Goal: Check status: Check status

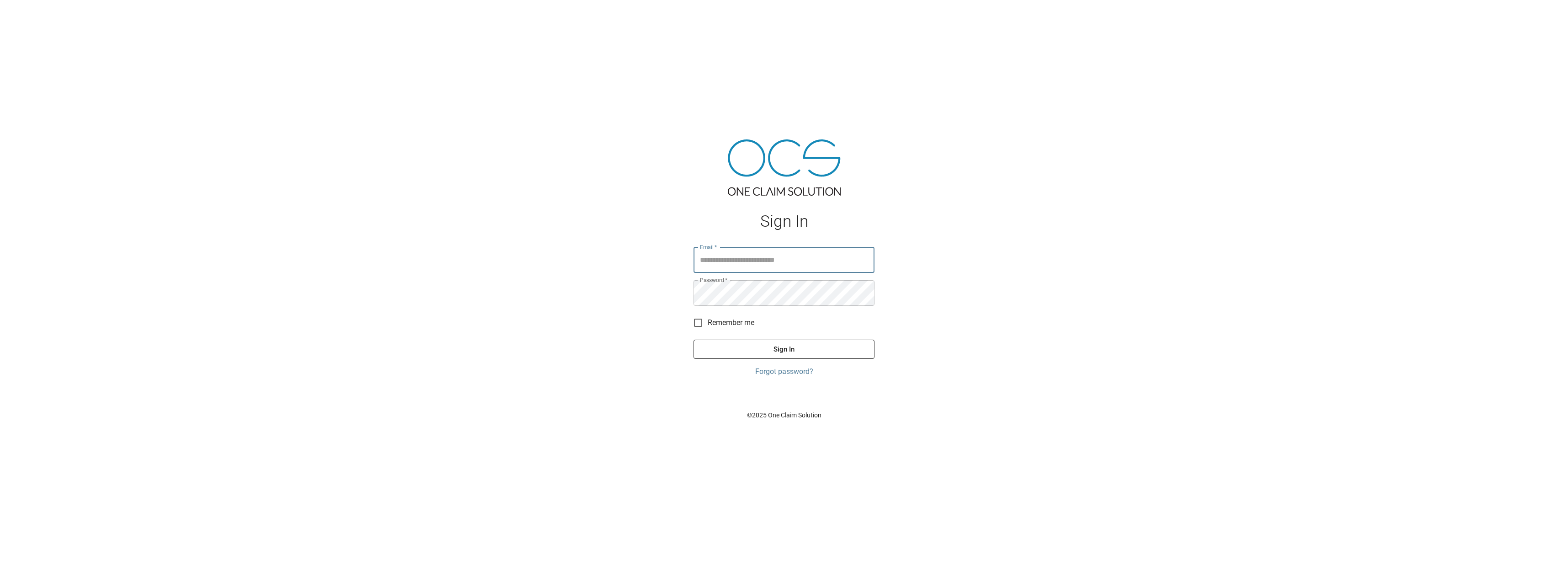
type input "**********"
click at [770, 340] on button "Sign In" at bounding box center [784, 349] width 181 height 19
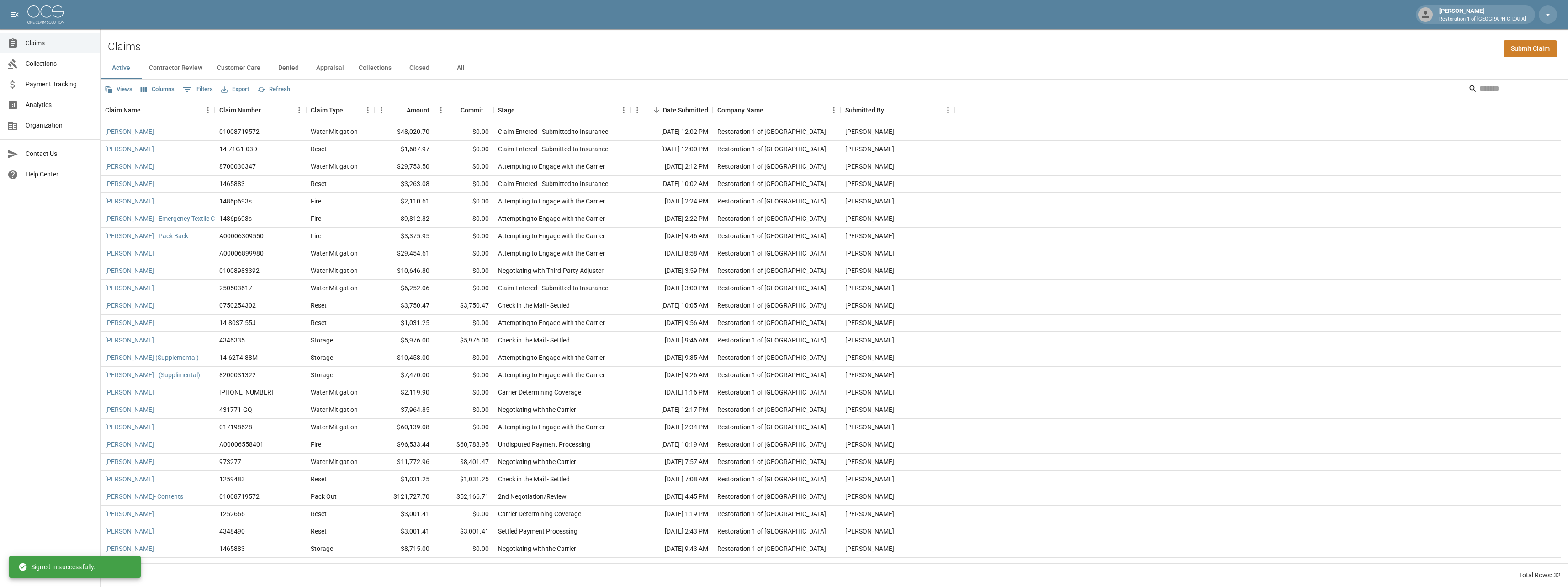
click at [1479, 89] on input "Search" at bounding box center [1516, 88] width 73 height 14
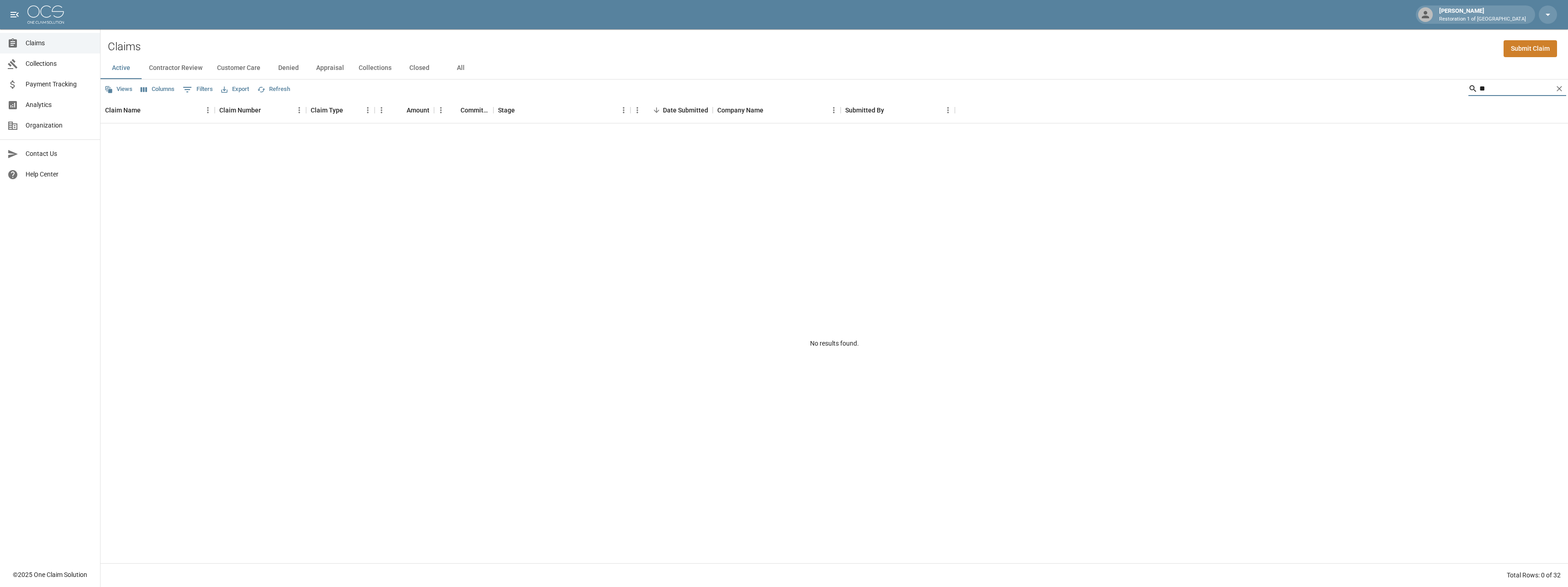
type input "*"
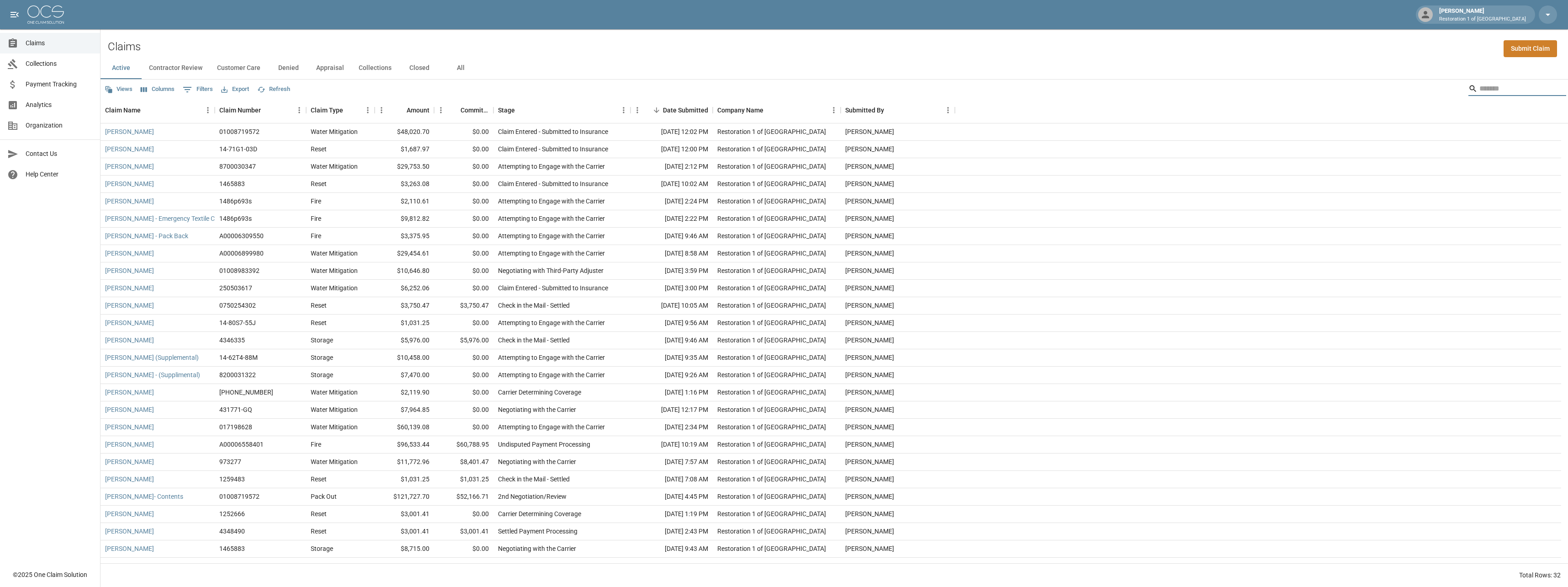
click at [370, 65] on button "Collections" at bounding box center [375, 68] width 47 height 22
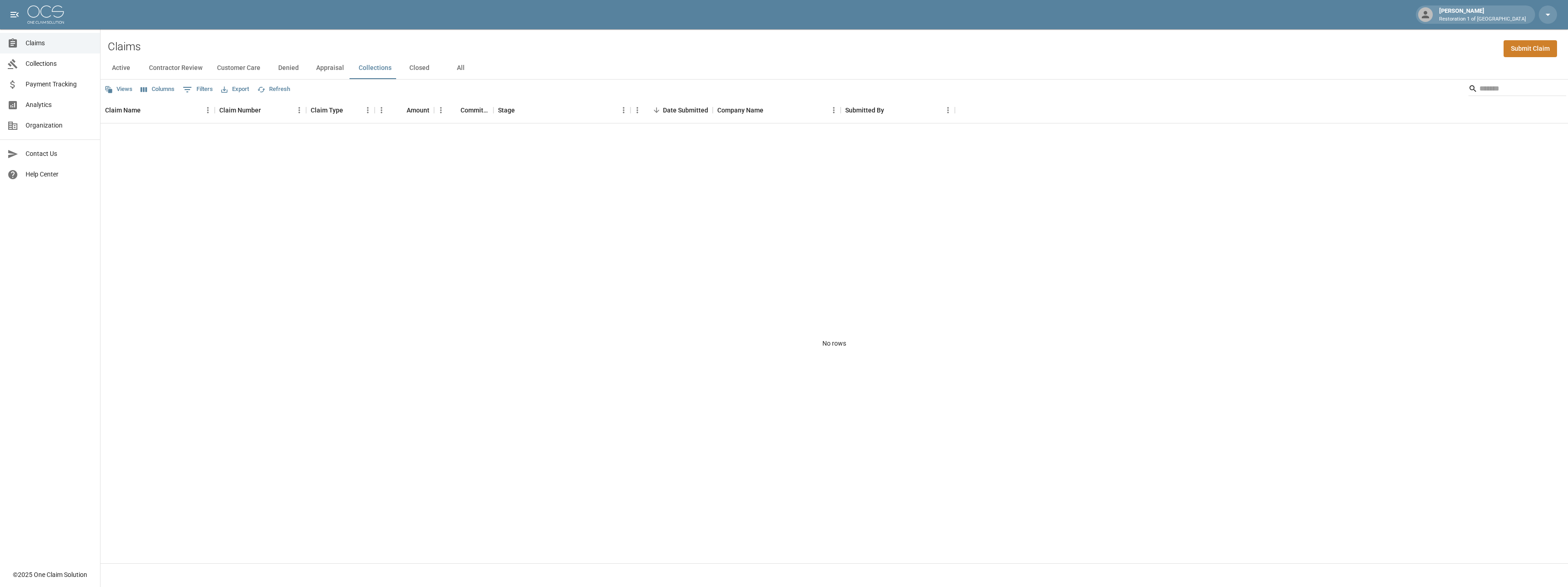
click at [459, 63] on button "All" at bounding box center [461, 68] width 41 height 22
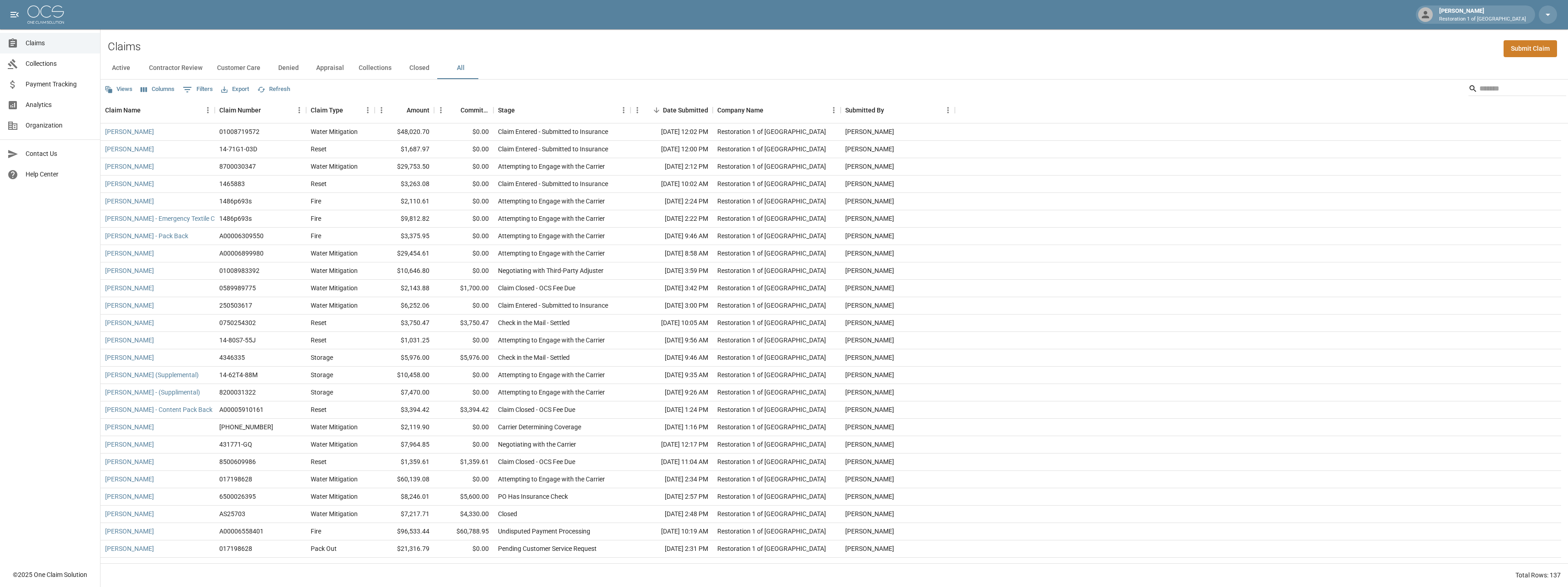
click at [413, 69] on button "Closed" at bounding box center [420, 68] width 41 height 22
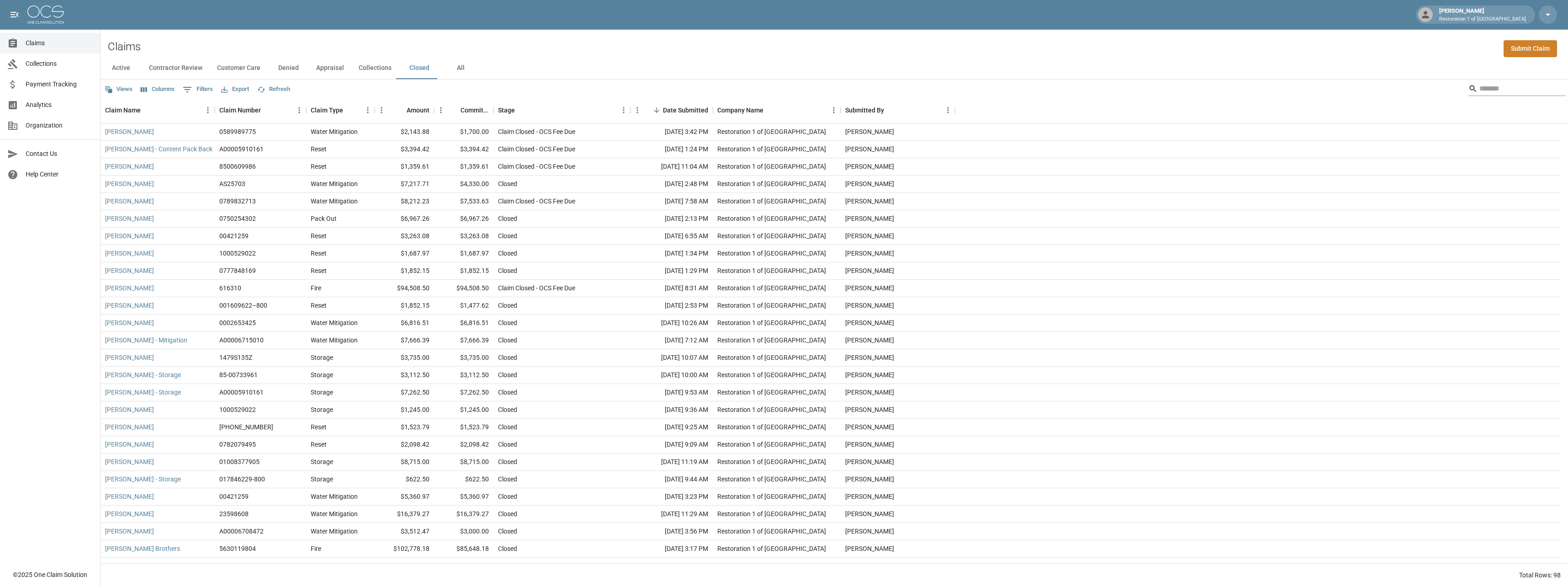
click at [1488, 91] on input "Search" at bounding box center [1516, 88] width 73 height 14
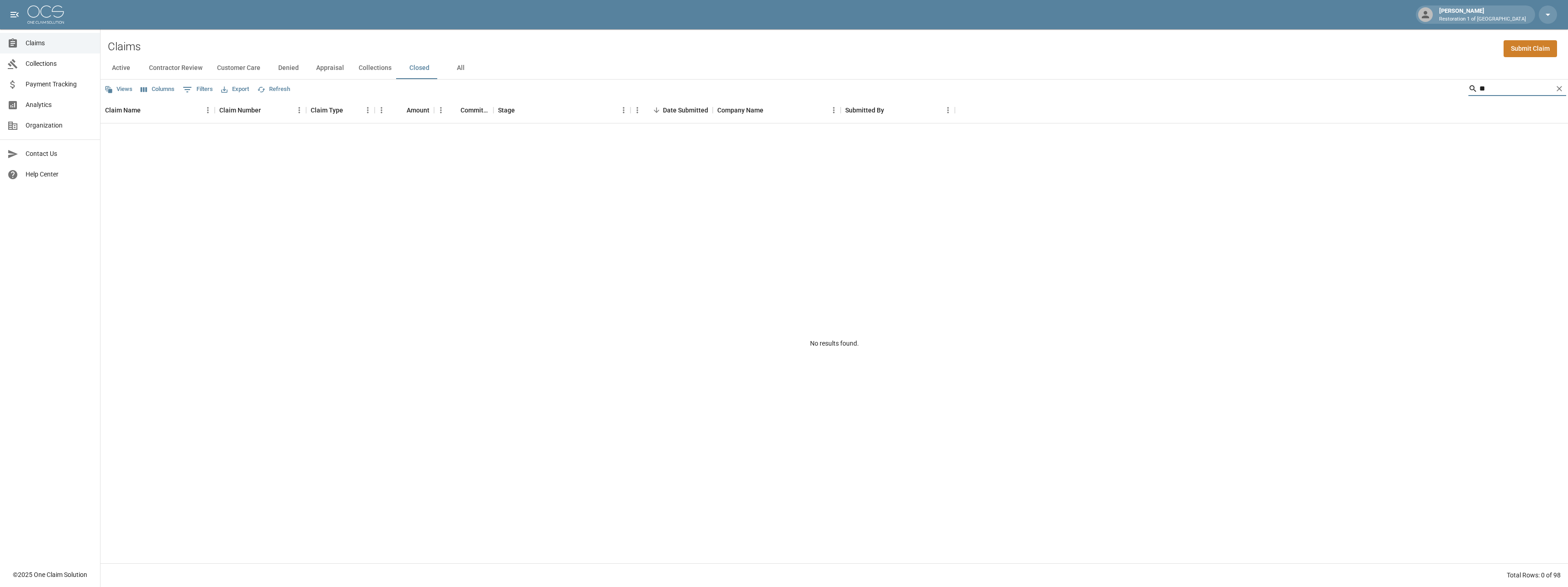
type input "*"
